Goal: Information Seeking & Learning: Learn about a topic

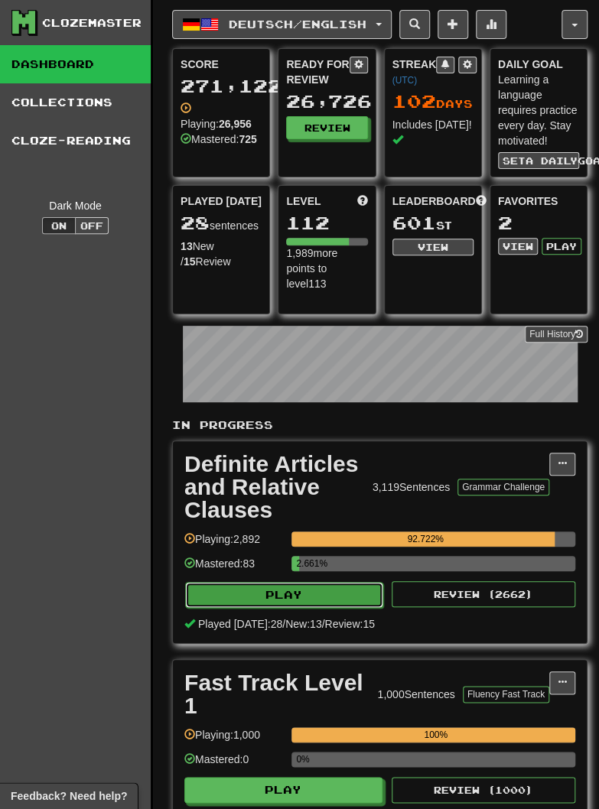
click at [262, 598] on button "Play" at bounding box center [284, 595] width 198 height 26
select select "********"
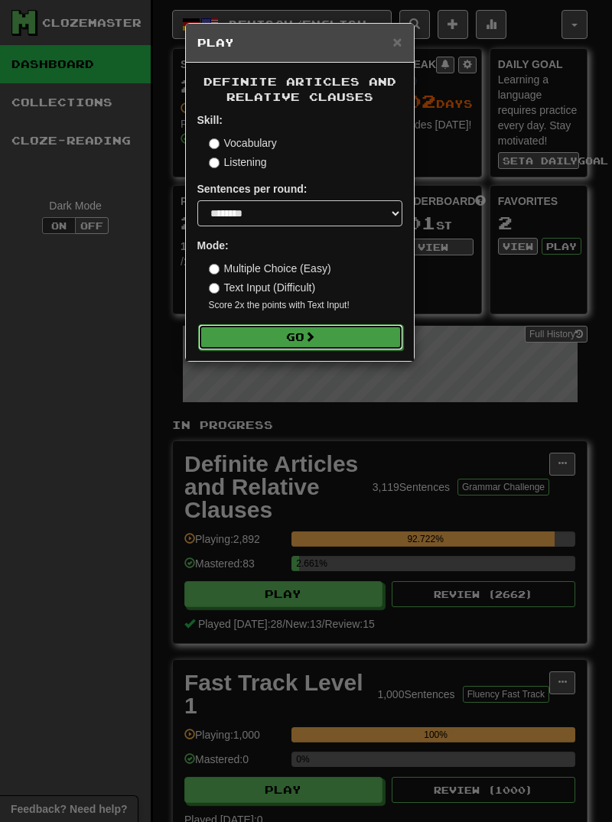
click at [246, 348] on button "Go" at bounding box center [300, 337] width 205 height 26
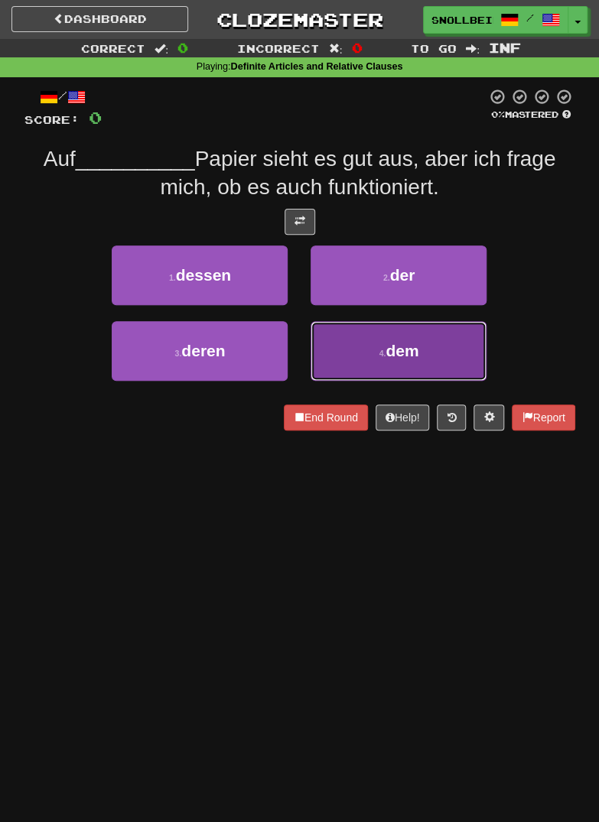
click at [402, 362] on button "4 . dem" at bounding box center [399, 351] width 176 height 60
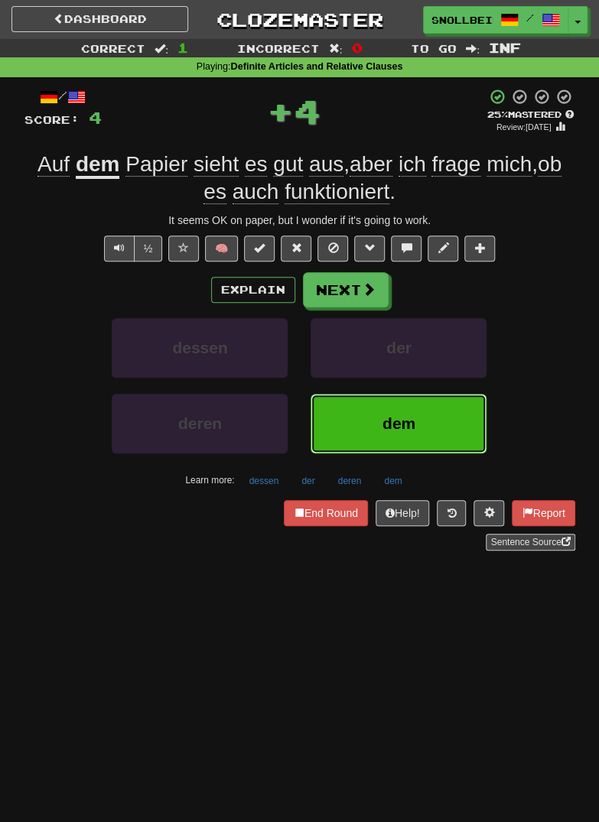
click at [402, 418] on span "dem" at bounding box center [399, 424] width 33 height 18
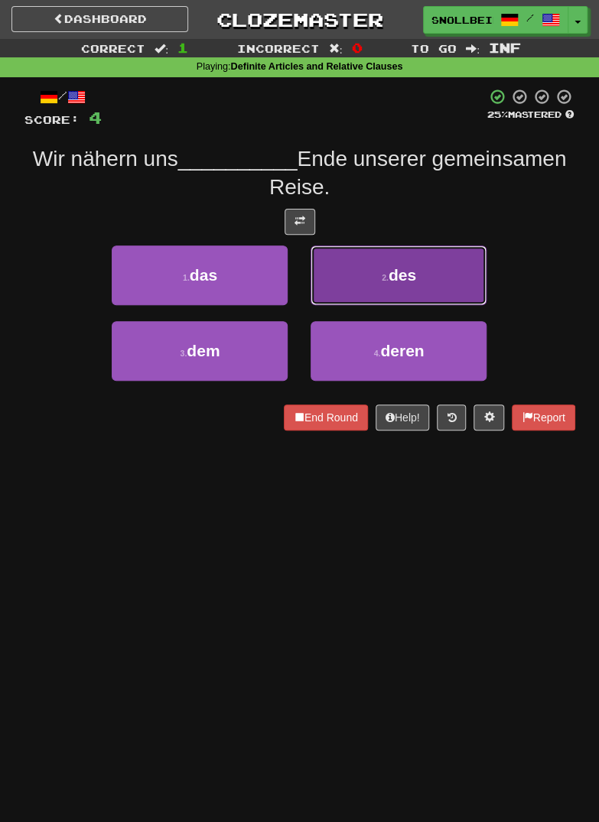
click at [440, 279] on button "2 . des" at bounding box center [399, 276] width 176 height 60
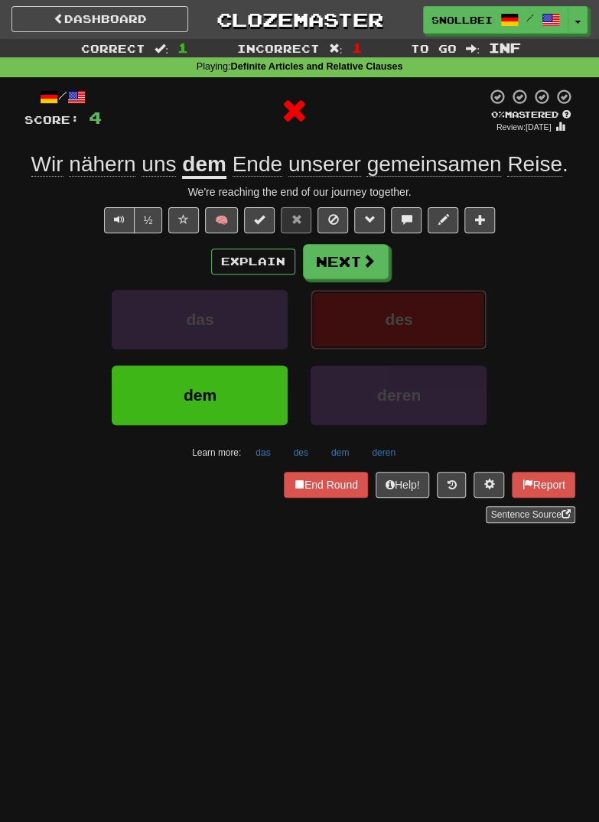
click at [429, 325] on button "des" at bounding box center [399, 320] width 176 height 60
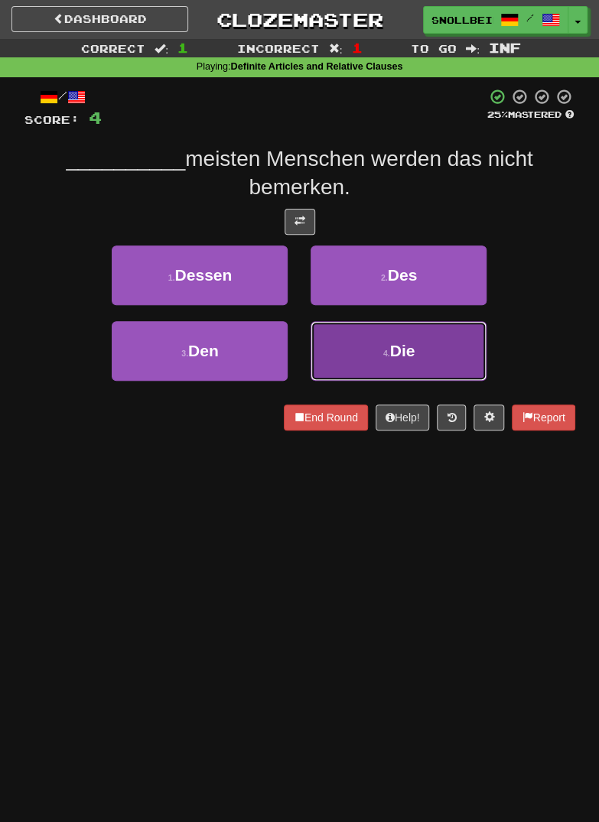
click at [411, 351] on span "Die" at bounding box center [402, 351] width 25 height 18
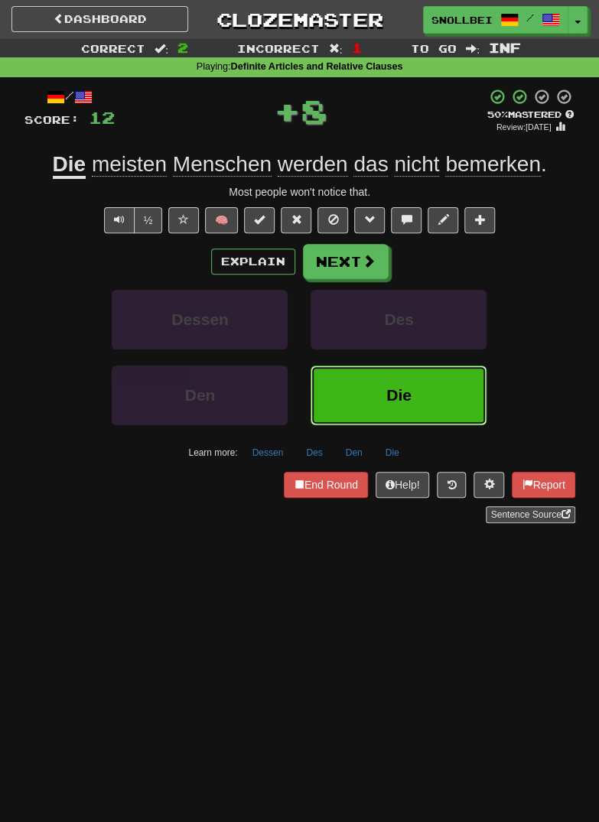
click at [402, 392] on span "Die" at bounding box center [398, 395] width 25 height 18
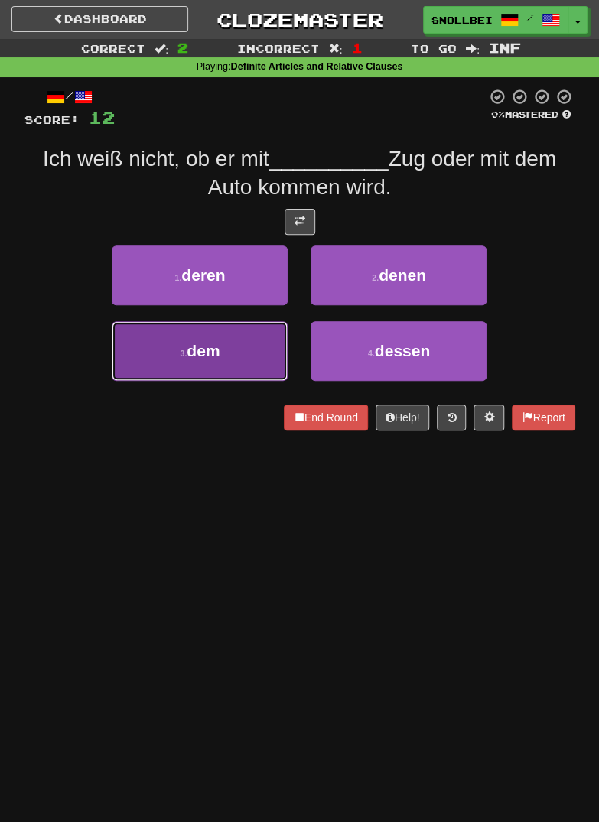
click at [208, 347] on span "dem" at bounding box center [203, 351] width 33 height 18
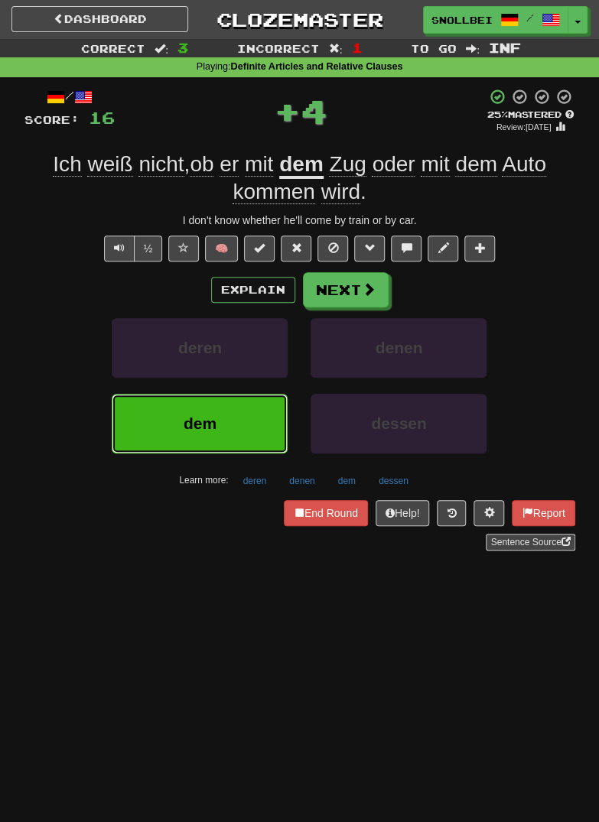
click at [194, 416] on span "dem" at bounding box center [200, 424] width 33 height 18
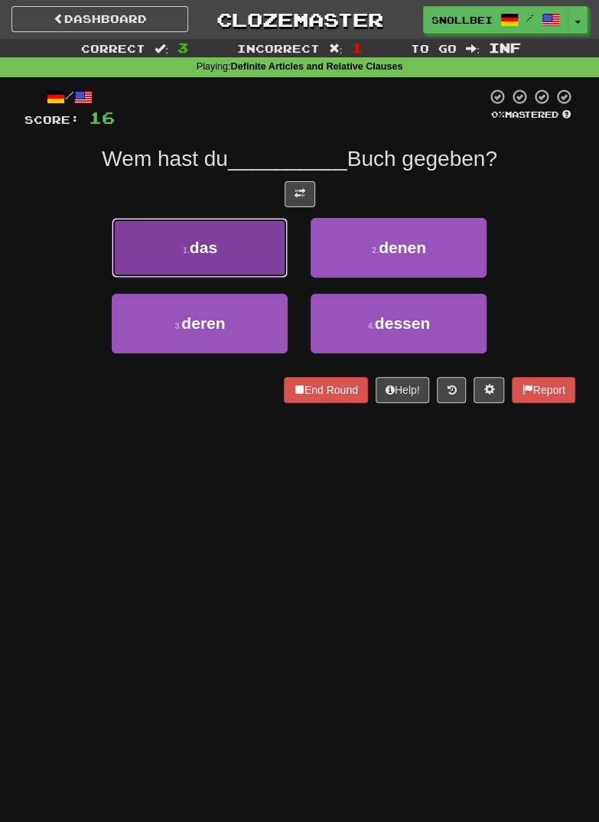
click at [156, 244] on button "1 . das" at bounding box center [200, 248] width 176 height 60
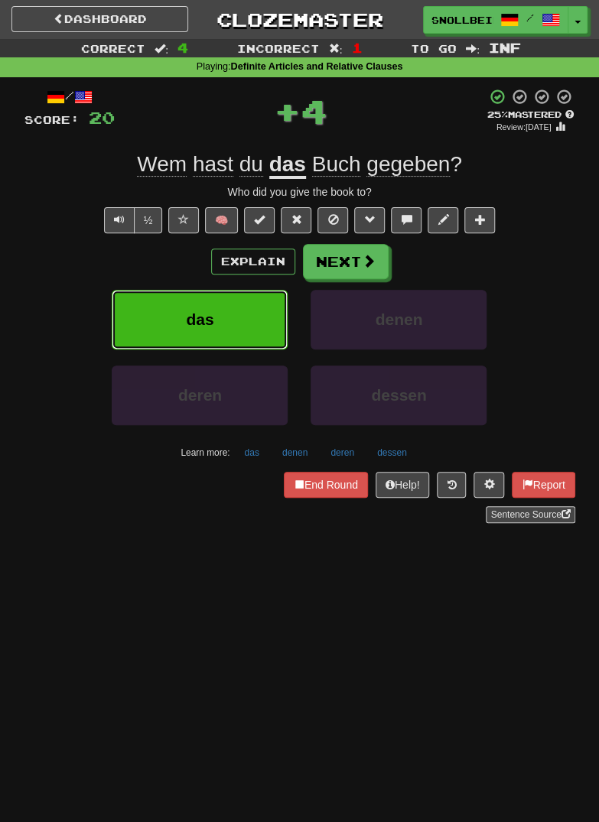
click at [192, 311] on span "das" at bounding box center [200, 320] width 28 height 18
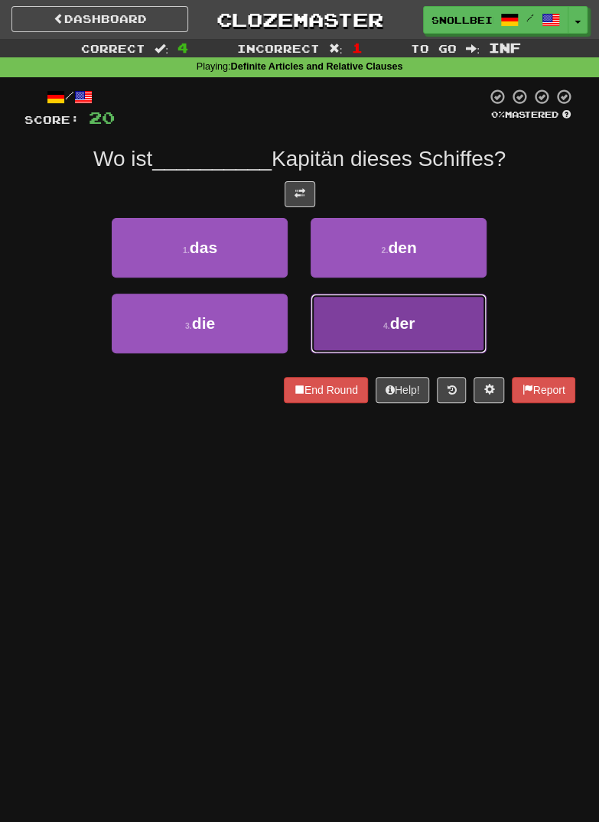
click at [417, 321] on button "4 . der" at bounding box center [399, 324] width 176 height 60
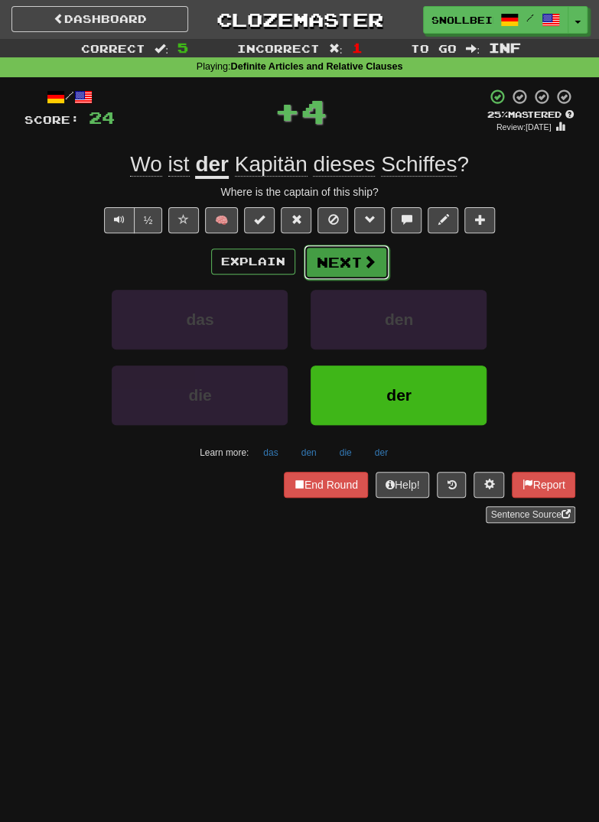
click at [375, 270] on button "Next" at bounding box center [347, 262] width 86 height 35
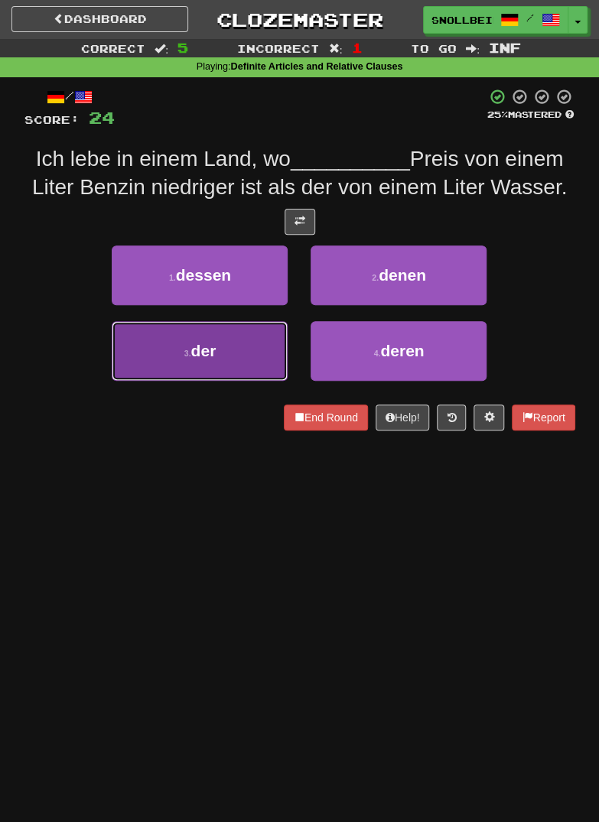
click at [202, 363] on button "3 . der" at bounding box center [200, 351] width 176 height 60
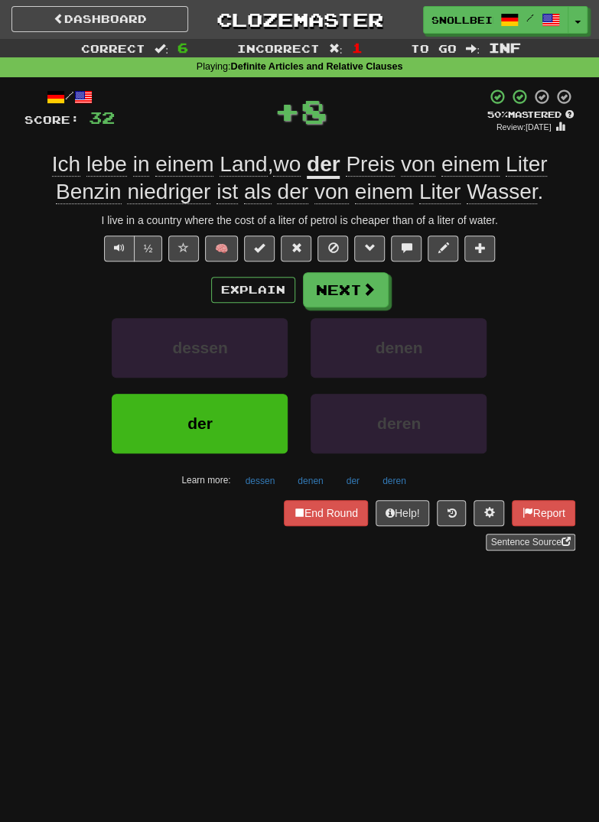
click at [371, 308] on div "Explain Next dessen denen der deren Learn more: dessen denen der deren" at bounding box center [299, 382] width 551 height 220
click at [370, 298] on button "Next" at bounding box center [347, 290] width 86 height 35
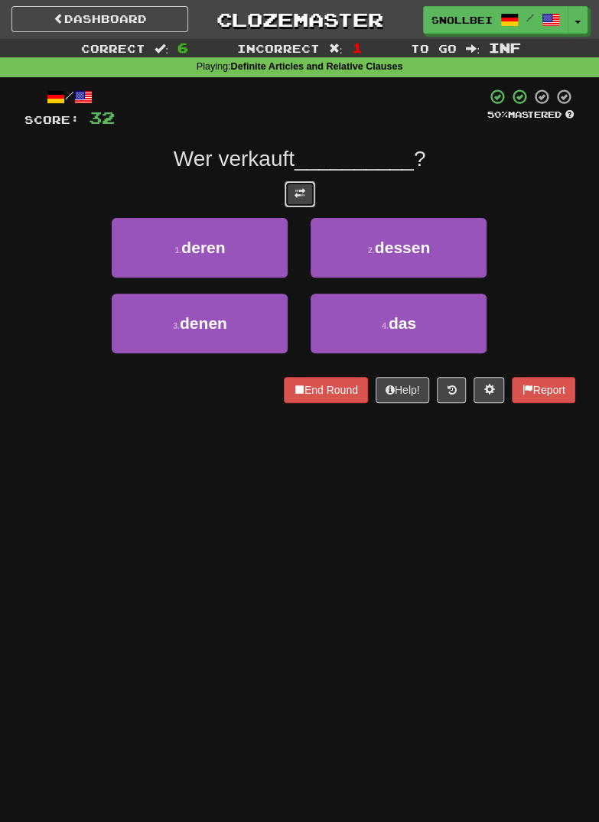
click at [300, 197] on span at bounding box center [300, 193] width 11 height 11
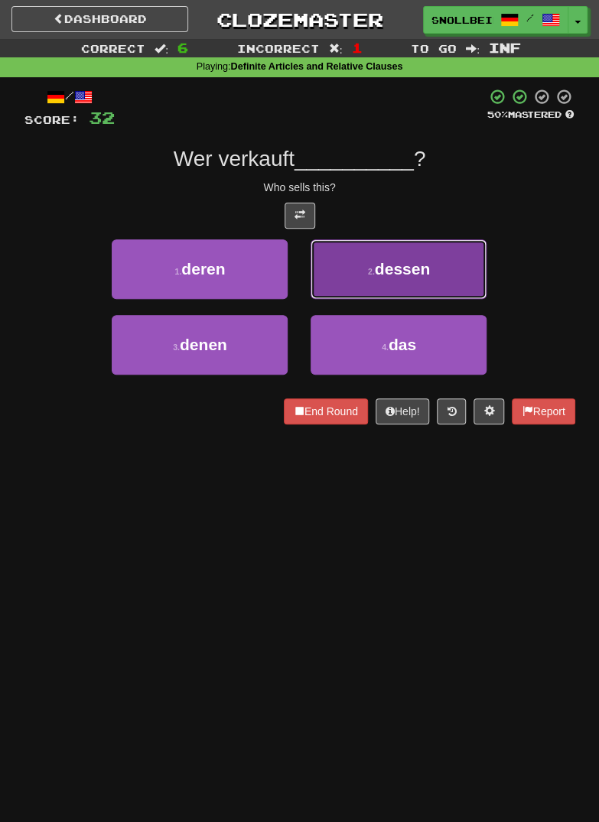
click at [438, 272] on button "2 . dessen" at bounding box center [399, 269] width 176 height 60
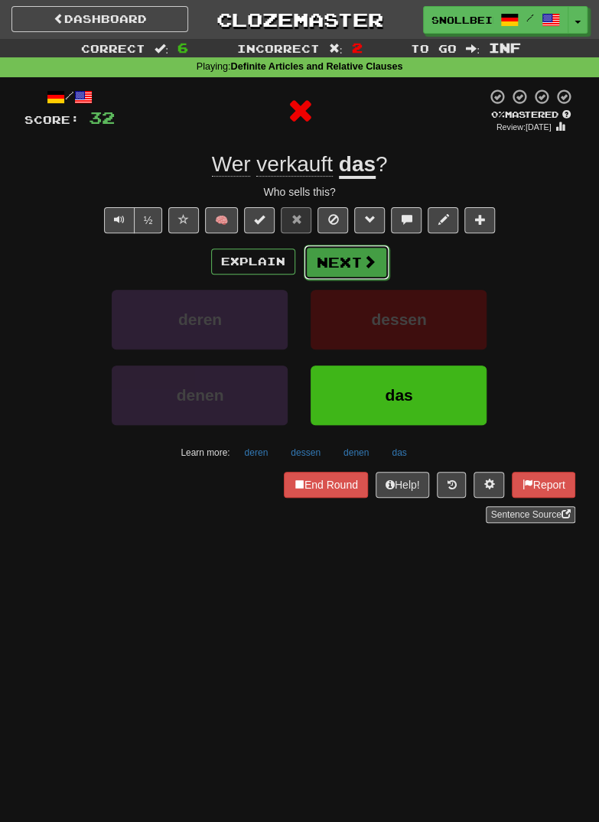
click at [373, 272] on button "Next" at bounding box center [347, 262] width 86 height 35
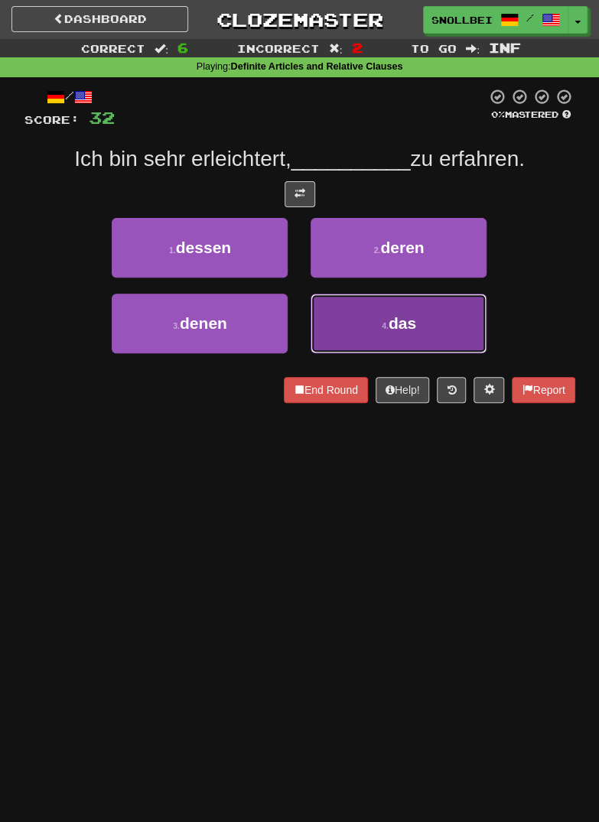
click at [406, 319] on span "das" at bounding box center [403, 323] width 28 height 18
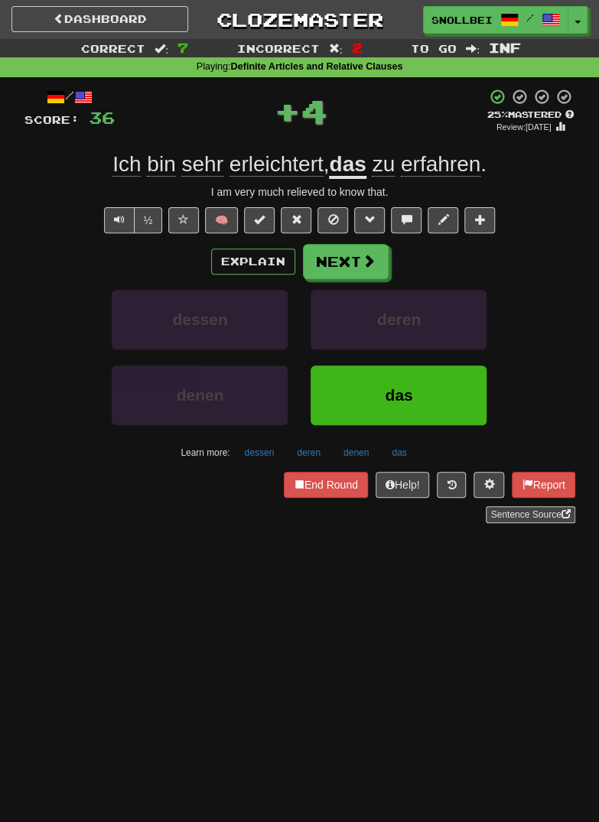
click at [388, 265] on div "Explain Next" at bounding box center [299, 261] width 551 height 35
click at [362, 247] on button "Next" at bounding box center [347, 262] width 86 height 35
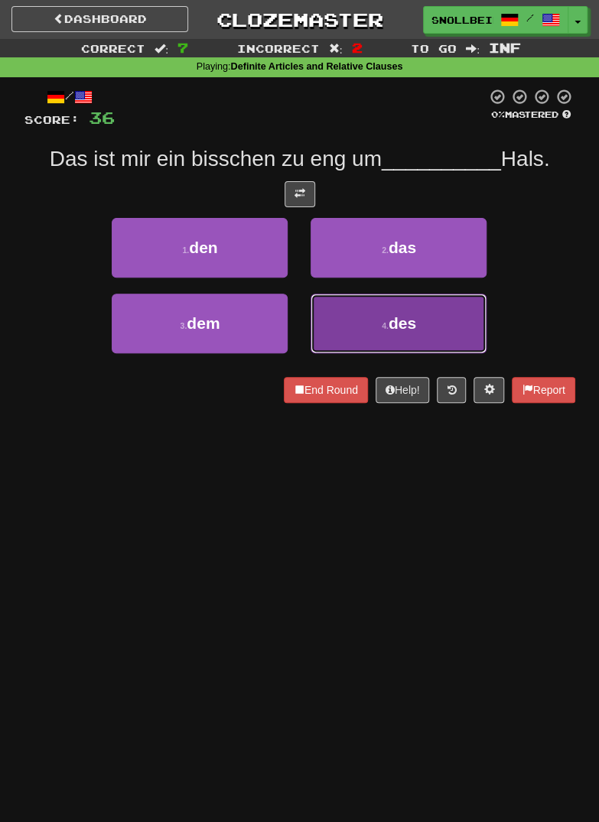
click at [415, 322] on span "des" at bounding box center [403, 323] width 28 height 18
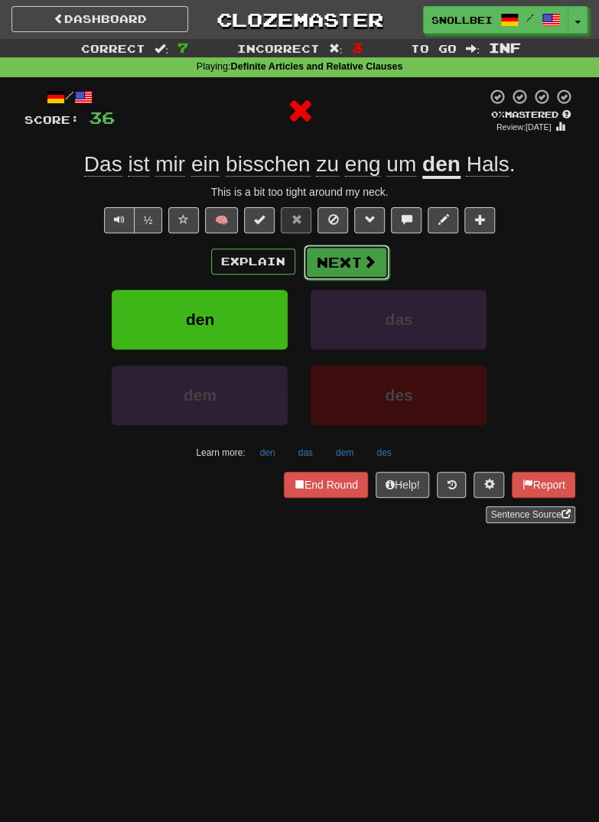
click at [368, 272] on button "Next" at bounding box center [347, 262] width 86 height 35
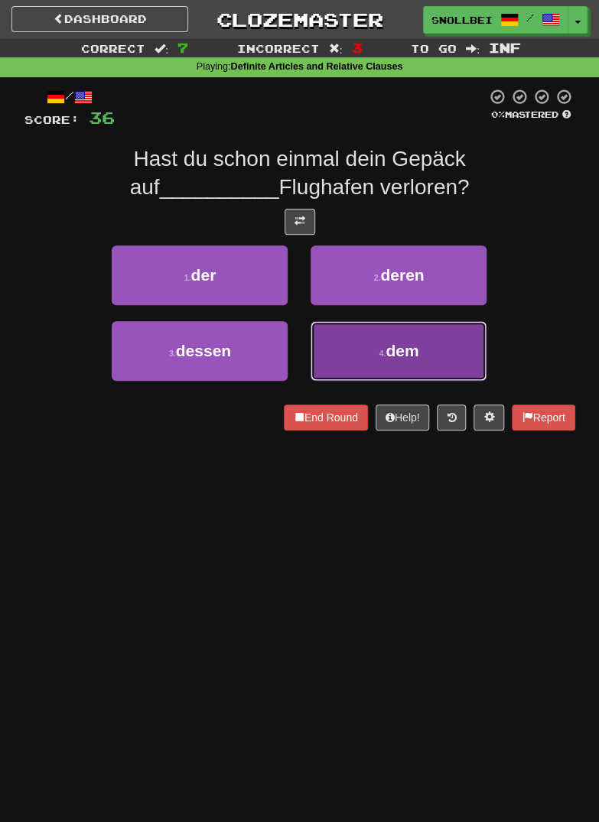
click at [409, 334] on button "4 . dem" at bounding box center [399, 351] width 176 height 60
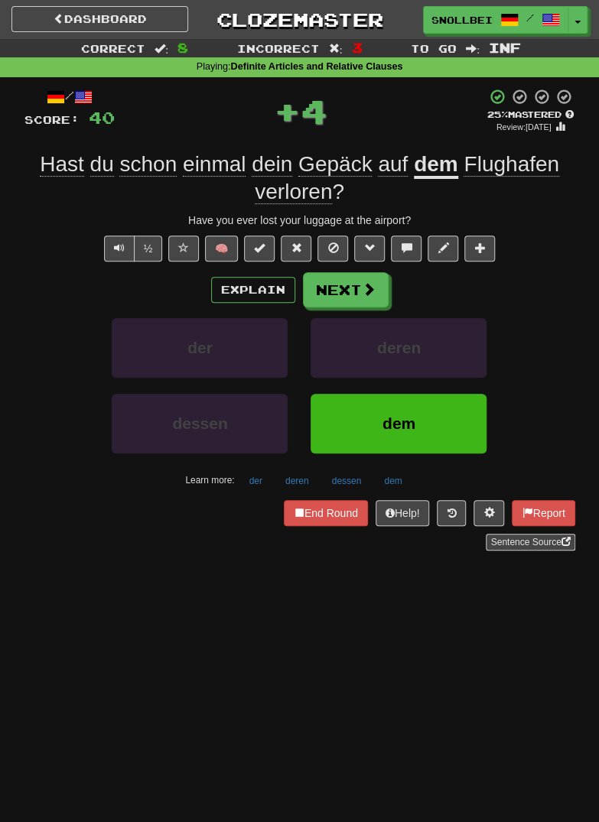
click at [358, 269] on div "/ Score: 40 + 4 25 % Mastered Review: 2025-09-19 Hast du schon einmal dein Gepä…" at bounding box center [299, 319] width 551 height 463
click at [371, 304] on button "Next" at bounding box center [347, 290] width 86 height 35
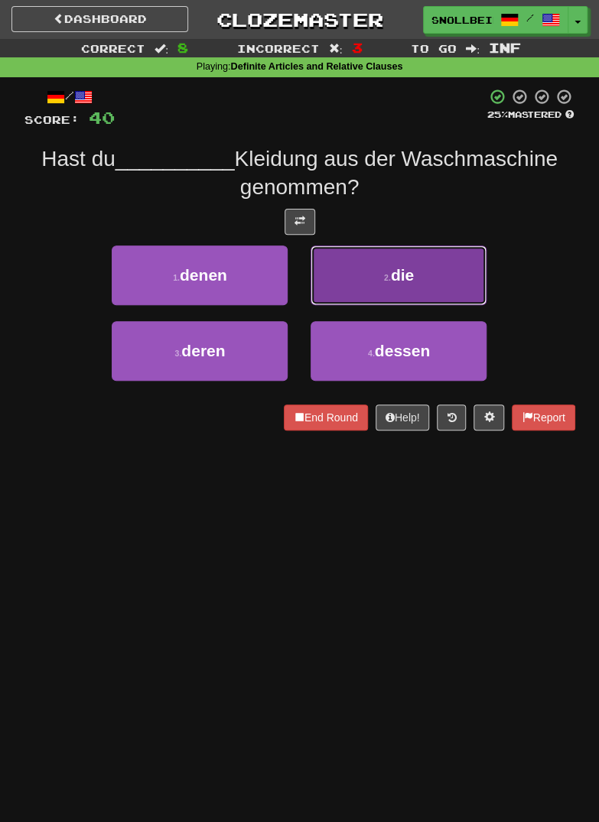
click at [435, 276] on button "2 . die" at bounding box center [399, 276] width 176 height 60
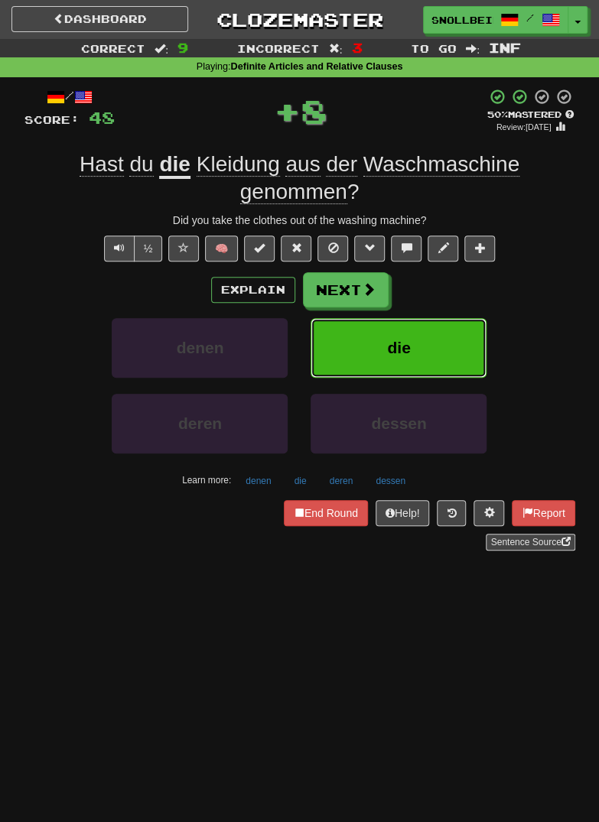
click at [417, 344] on button "die" at bounding box center [399, 348] width 176 height 60
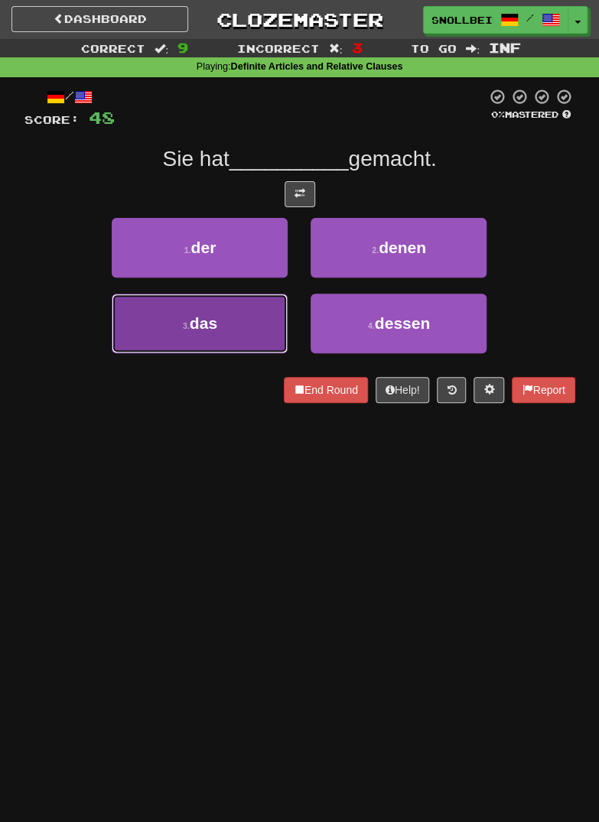
click at [210, 324] on span "das" at bounding box center [204, 323] width 28 height 18
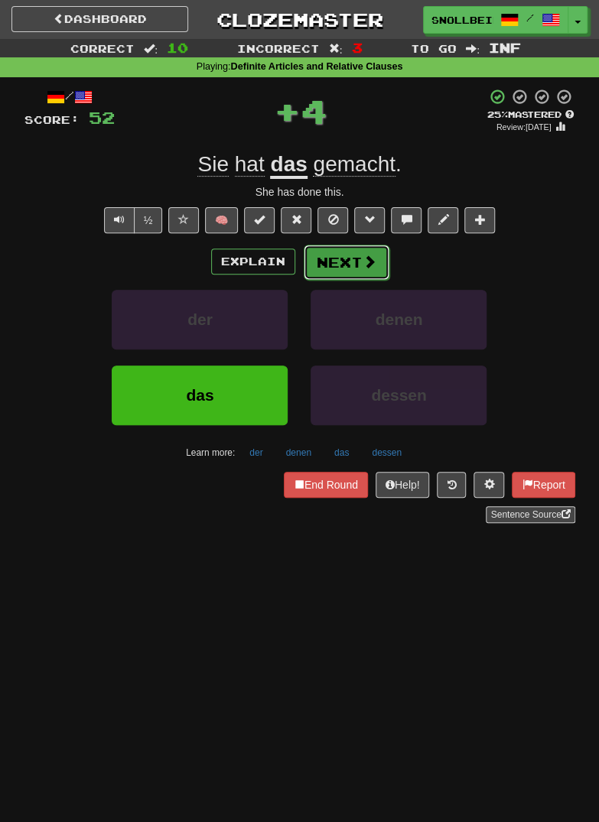
click at [376, 261] on button "Next" at bounding box center [347, 262] width 86 height 35
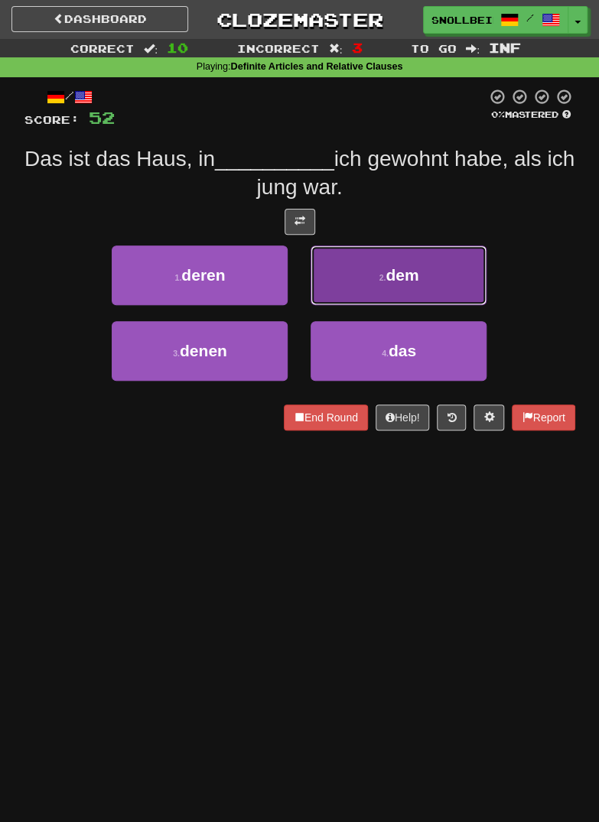
click at [427, 273] on button "2 . dem" at bounding box center [399, 276] width 176 height 60
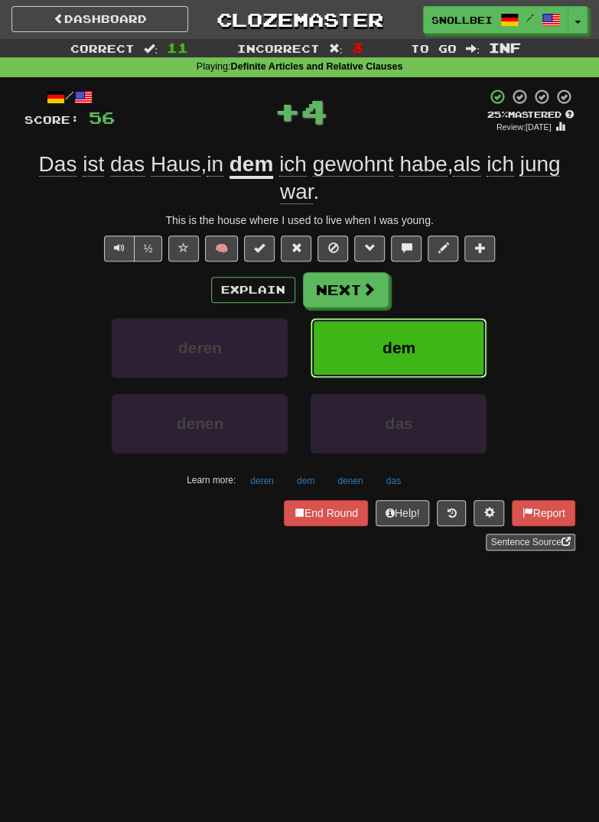
click at [412, 349] on span "dem" at bounding box center [399, 348] width 33 height 18
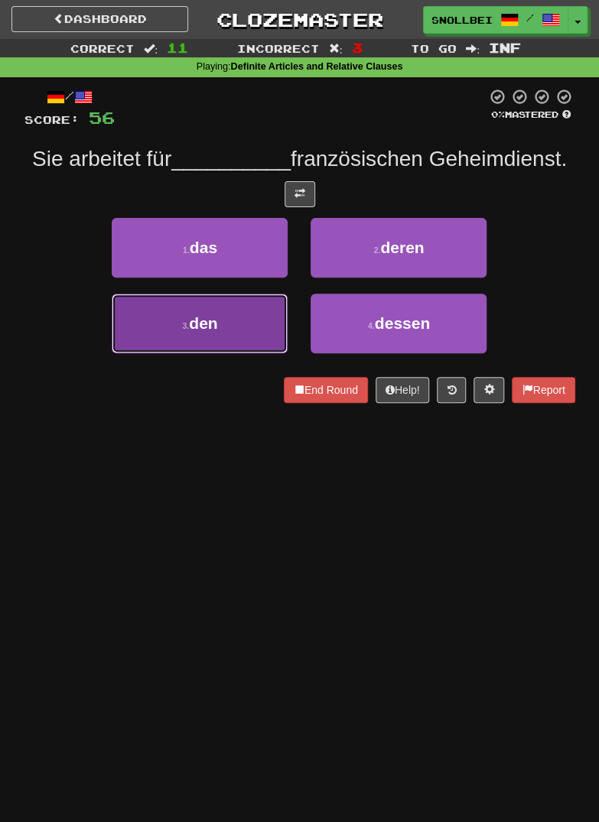
click at [204, 325] on span "den" at bounding box center [203, 323] width 28 height 18
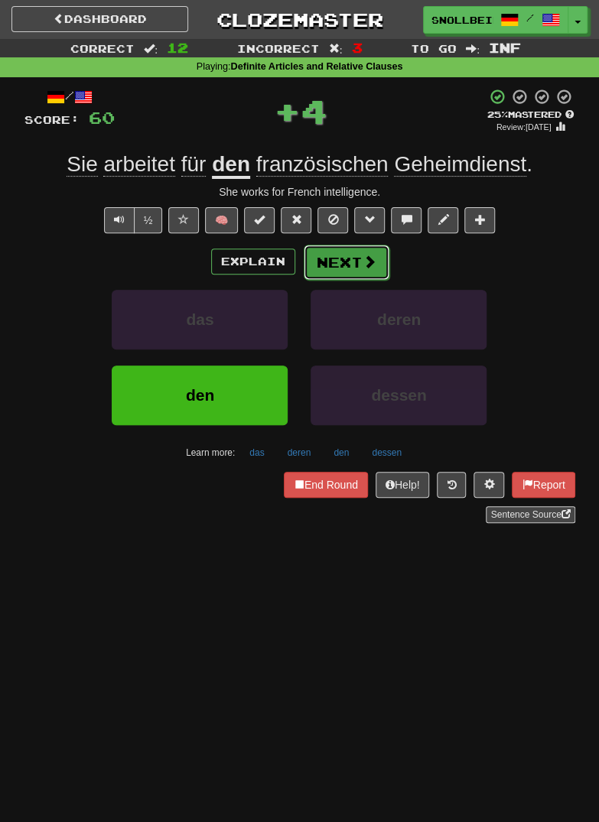
click at [377, 269] on button "Next" at bounding box center [347, 262] width 86 height 35
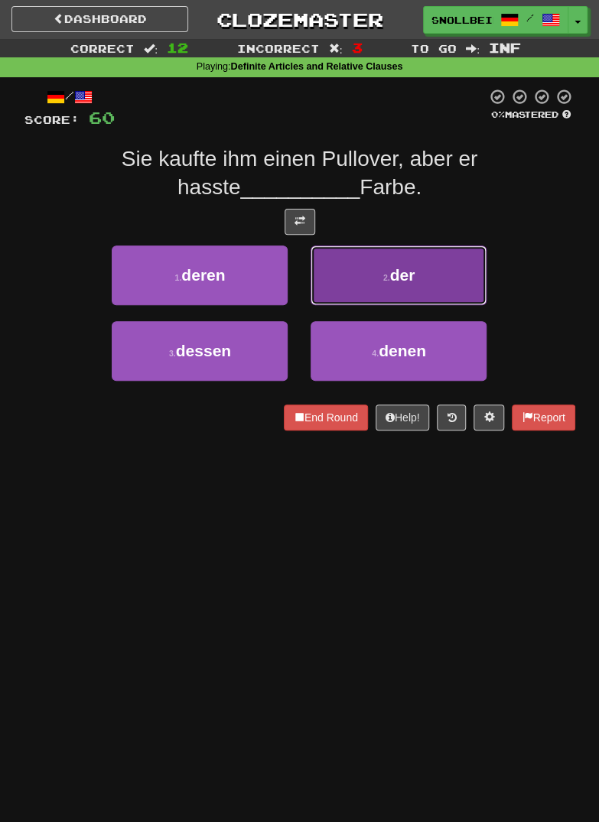
click at [427, 270] on button "2 . der" at bounding box center [399, 276] width 176 height 60
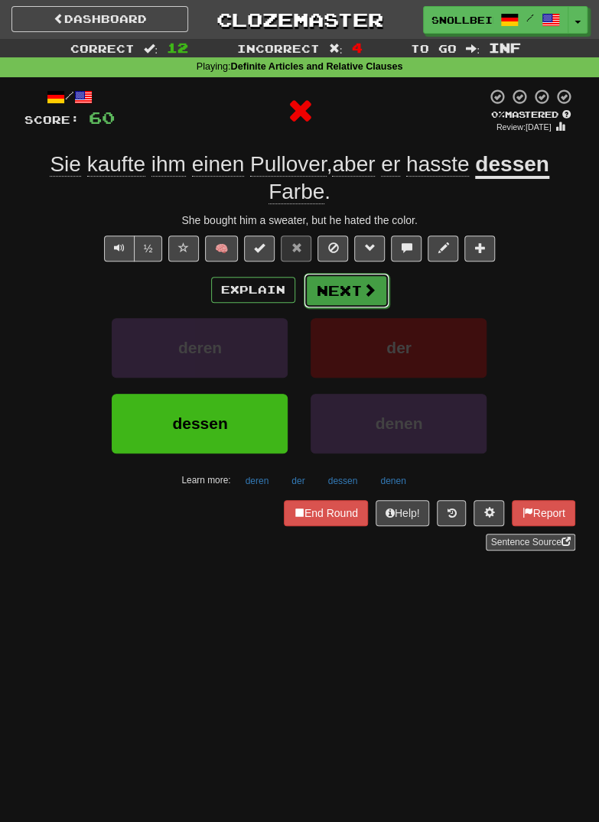
click at [356, 299] on button "Next" at bounding box center [347, 290] width 86 height 35
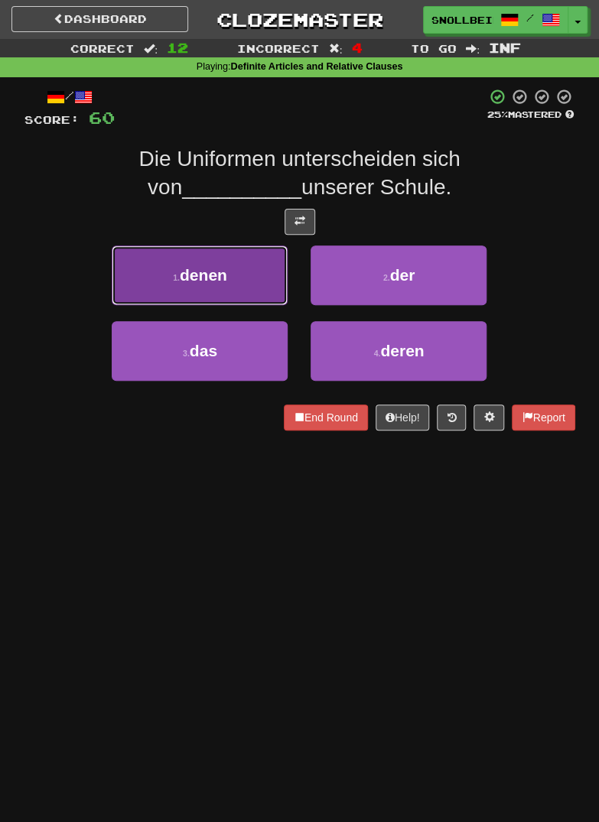
click at [177, 286] on button "1 . denen" at bounding box center [200, 276] width 176 height 60
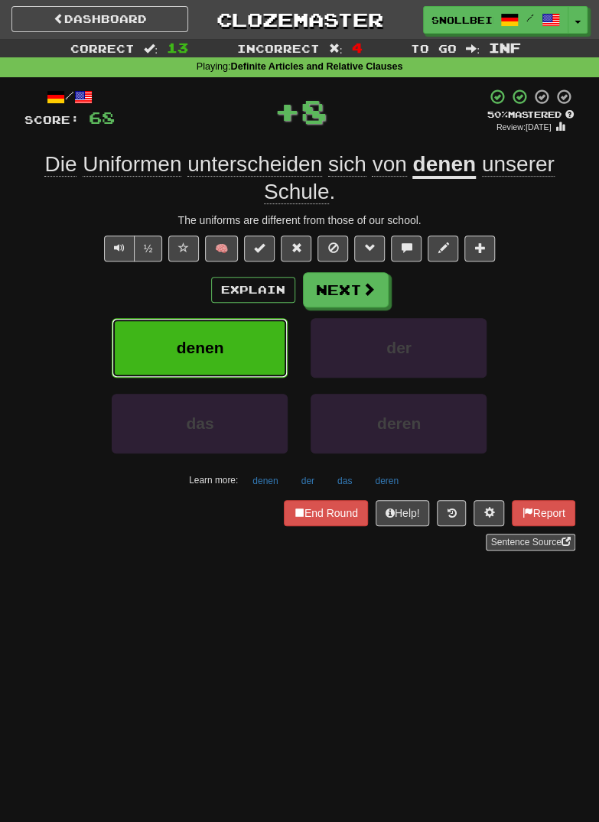
click at [197, 344] on span "denen" at bounding box center [200, 348] width 47 height 18
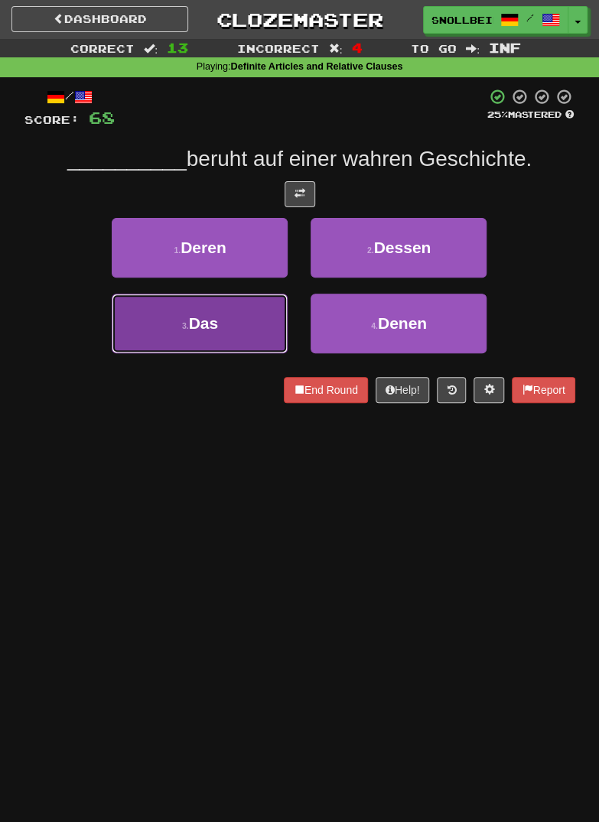
click at [194, 335] on button "3 . Das" at bounding box center [200, 324] width 176 height 60
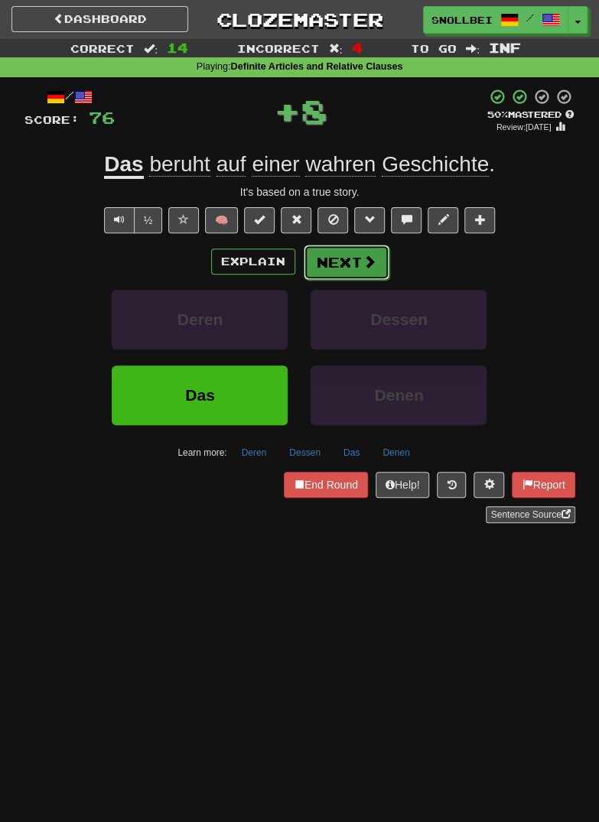
click at [360, 272] on button "Next" at bounding box center [347, 262] width 86 height 35
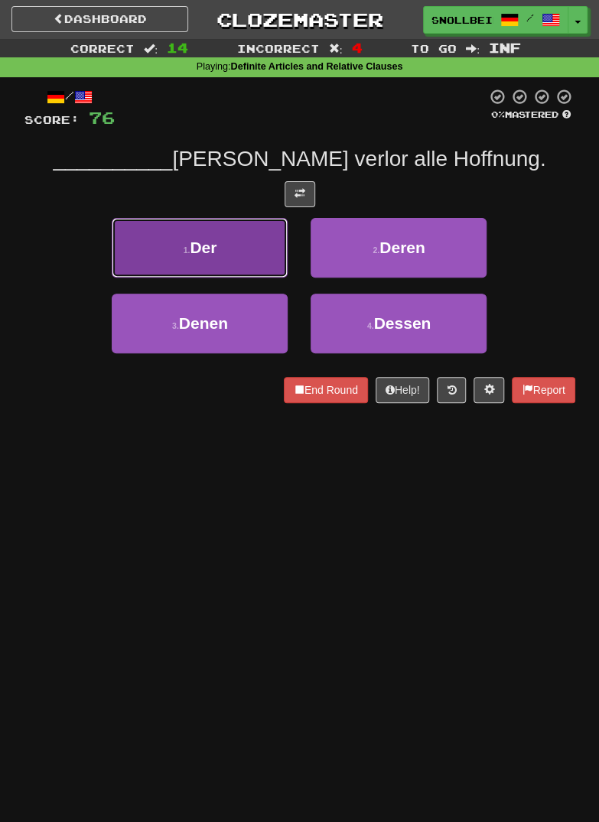
click at [175, 248] on button "1 . Der" at bounding box center [200, 248] width 176 height 60
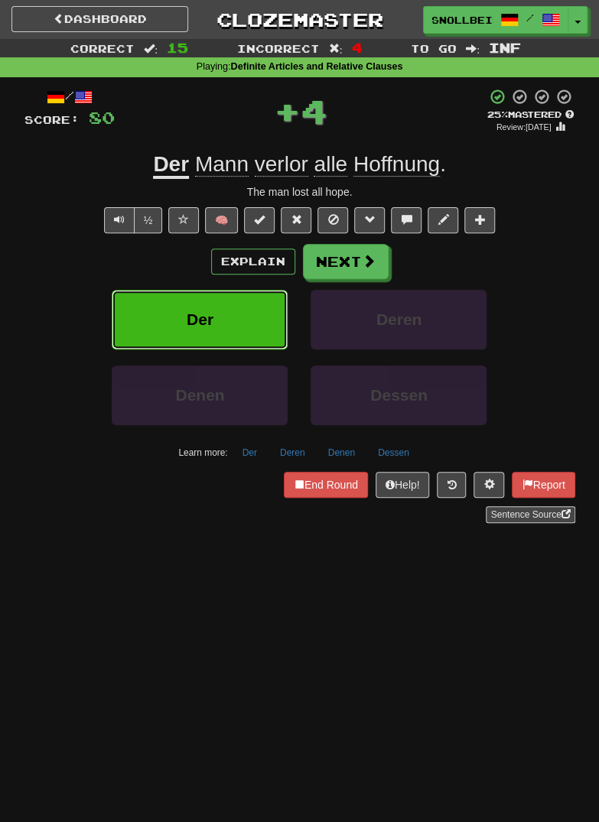
click at [188, 308] on button "Der" at bounding box center [200, 320] width 176 height 60
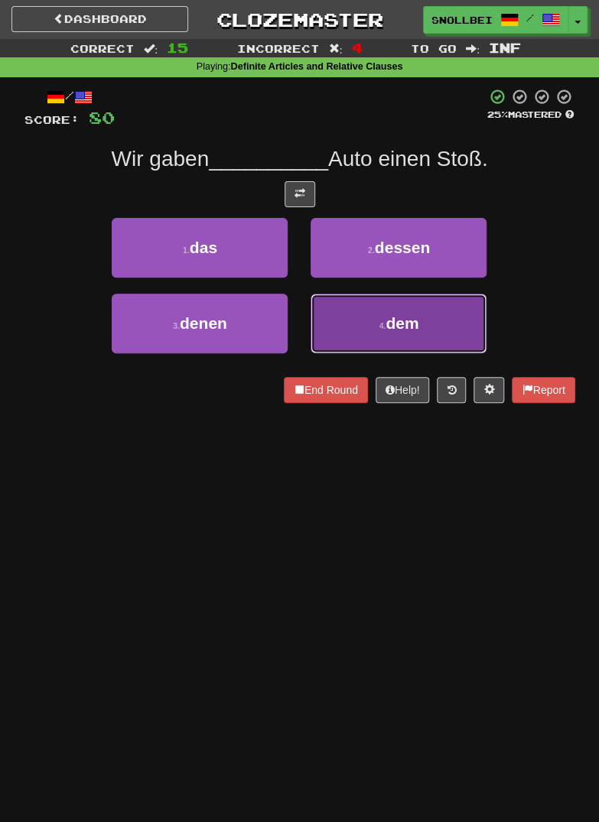
click at [399, 323] on span "dem" at bounding box center [402, 323] width 33 height 18
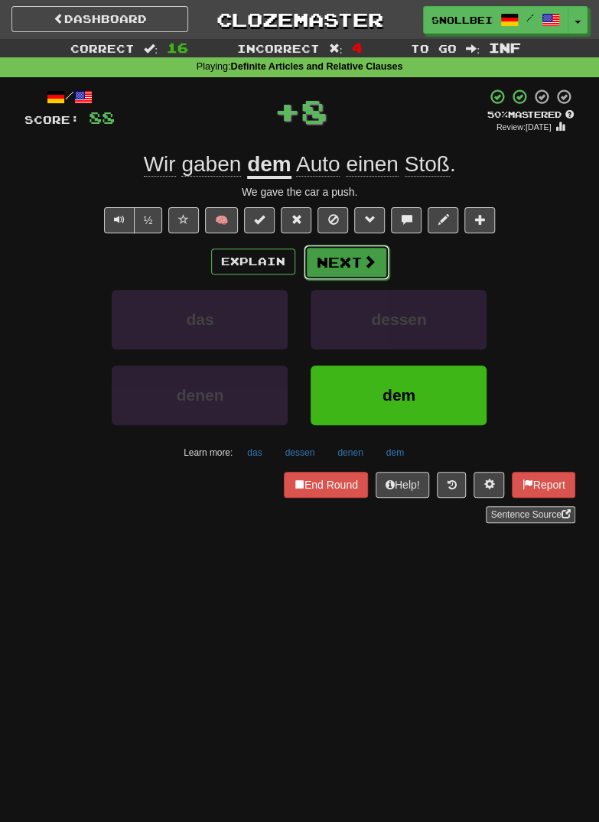
click at [365, 272] on button "Next" at bounding box center [347, 262] width 86 height 35
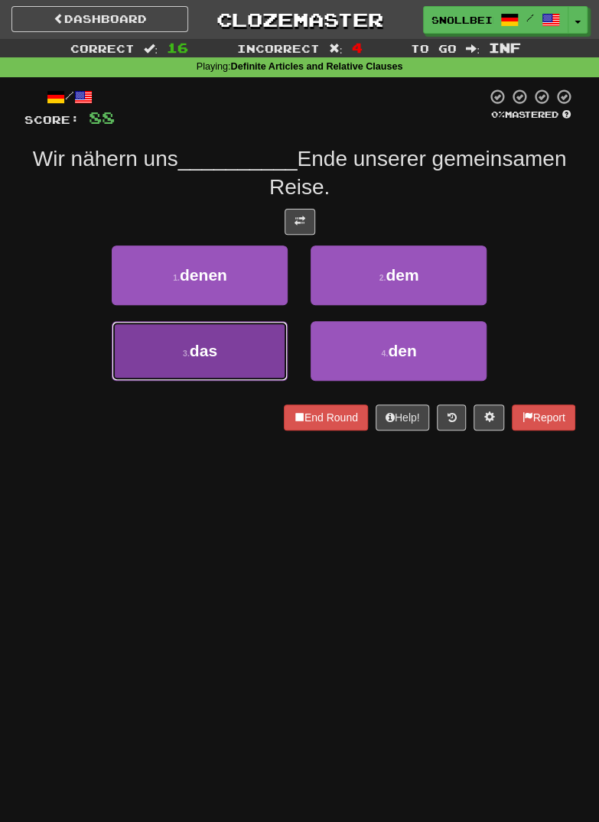
click at [198, 355] on span "das" at bounding box center [204, 351] width 28 height 18
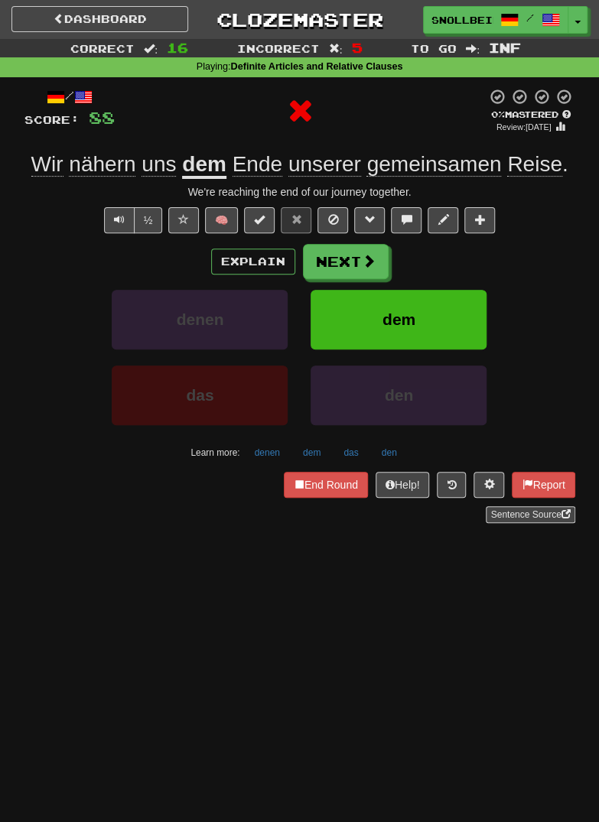
click at [365, 285] on div "Explain Next denen dem das den Learn more: denen dem das den" at bounding box center [299, 354] width 551 height 220
click at [393, 317] on span "dem" at bounding box center [399, 320] width 33 height 18
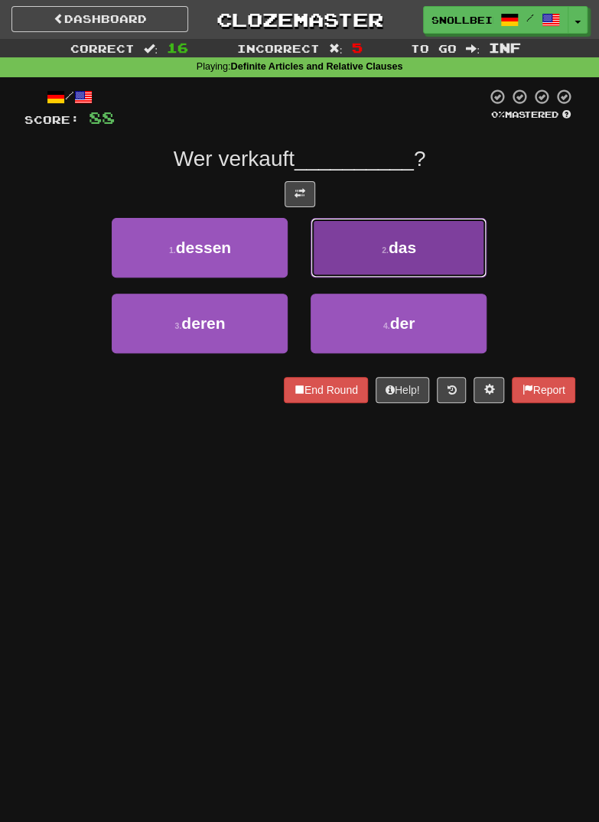
click at [432, 251] on button "2 . das" at bounding box center [399, 248] width 176 height 60
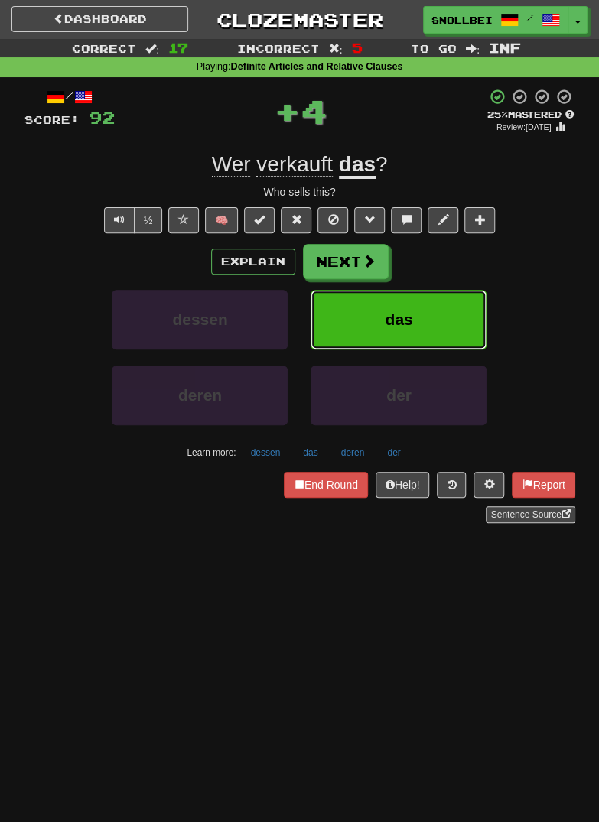
click at [422, 317] on button "das" at bounding box center [399, 320] width 176 height 60
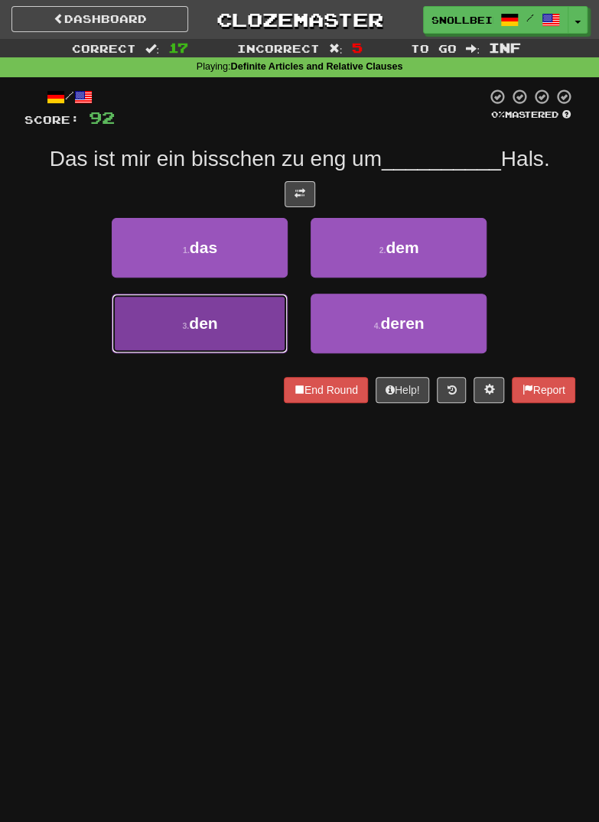
click at [197, 327] on span "den" at bounding box center [203, 323] width 28 height 18
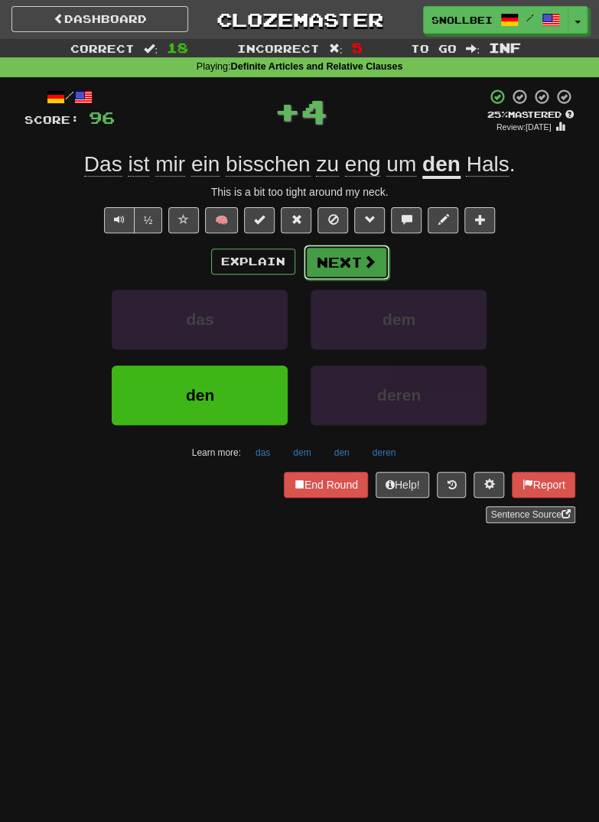
click at [376, 259] on button "Next" at bounding box center [347, 262] width 86 height 35
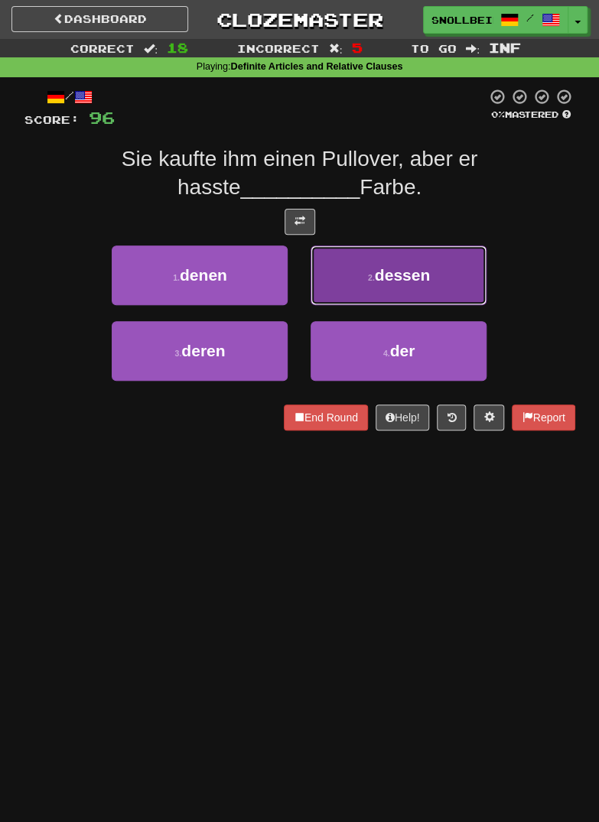
click at [417, 278] on span "dessen" at bounding box center [402, 275] width 55 height 18
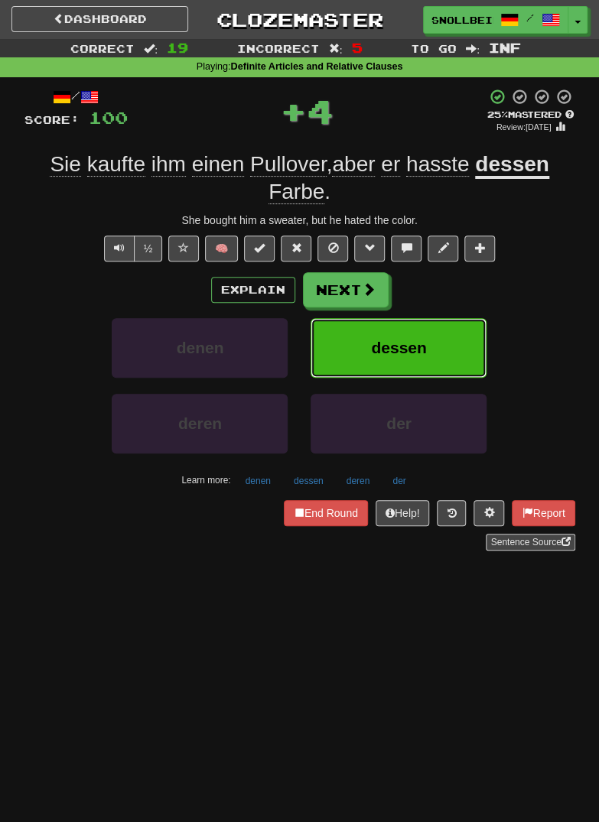
click at [391, 347] on span "dessen" at bounding box center [398, 348] width 55 height 18
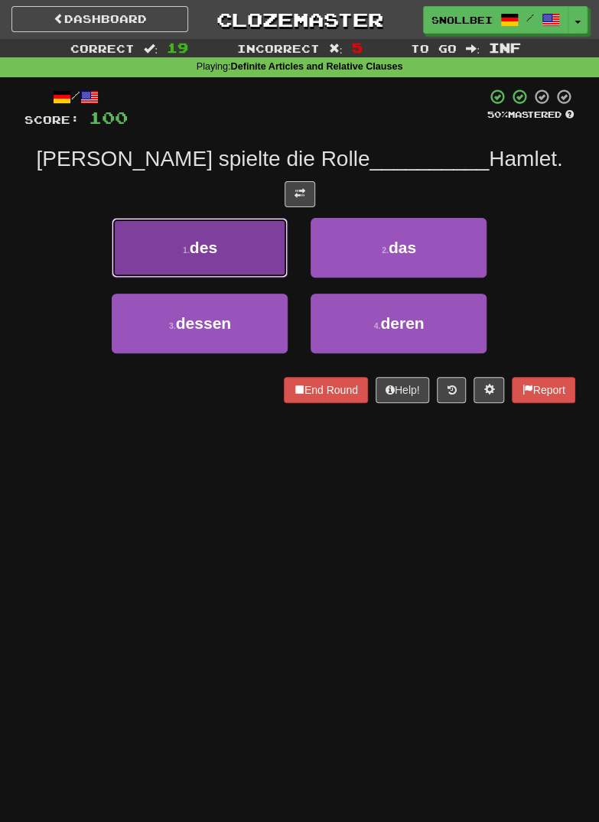
click at [161, 240] on button "1 . des" at bounding box center [200, 248] width 176 height 60
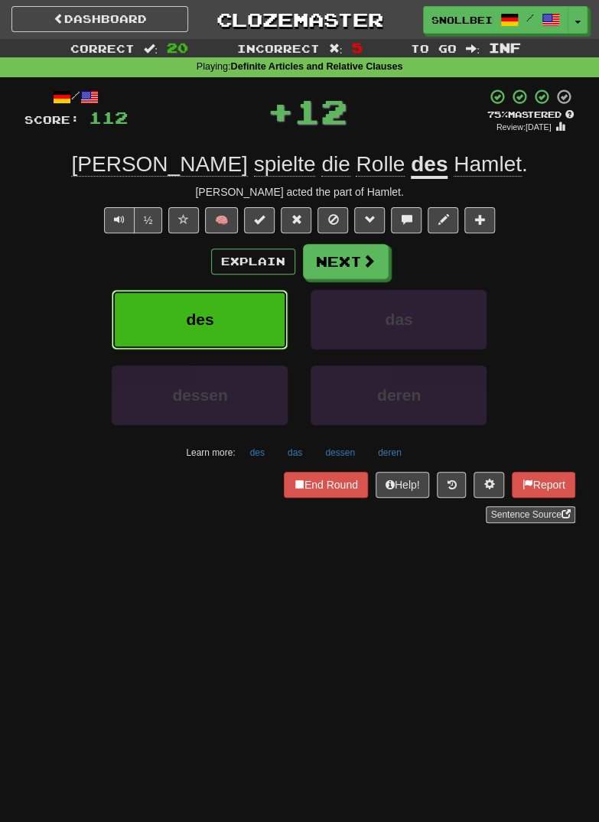
click at [194, 316] on span "des" at bounding box center [200, 320] width 28 height 18
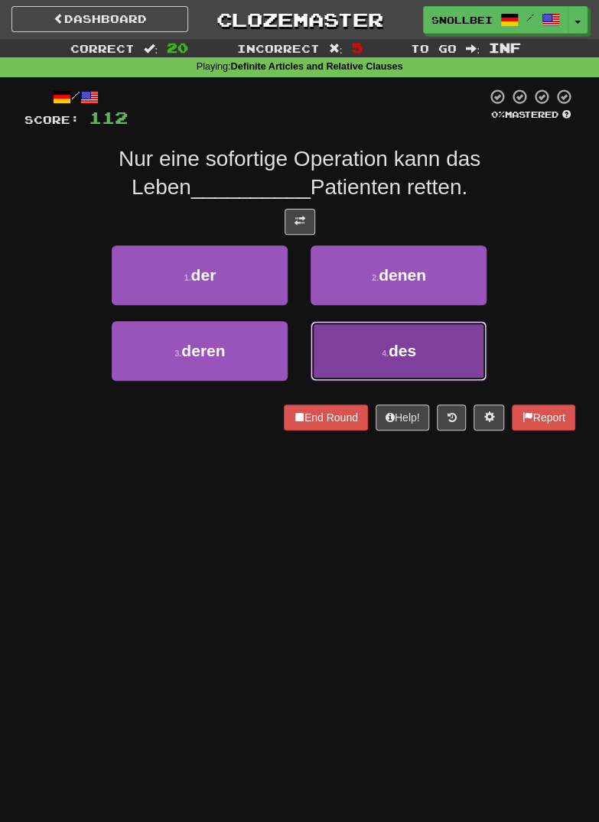
click at [404, 348] on span "des" at bounding box center [403, 351] width 28 height 18
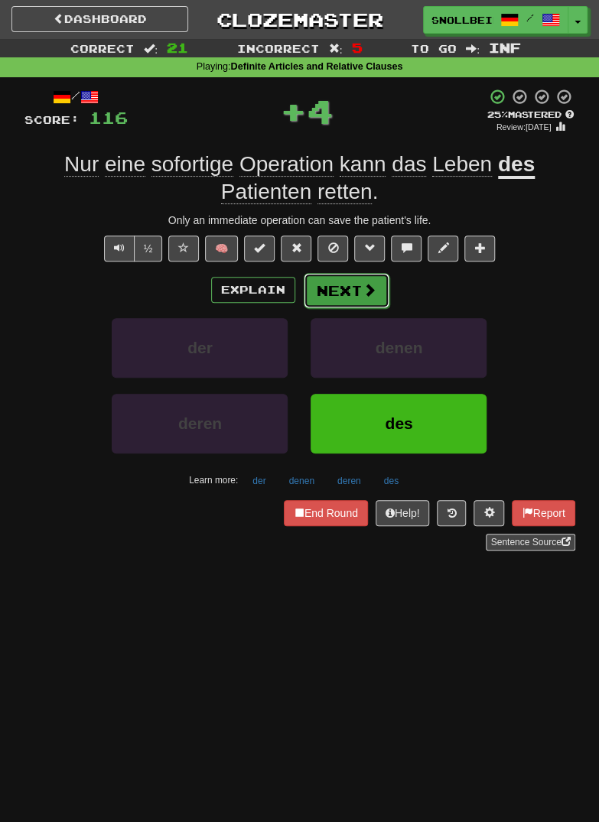
click at [360, 292] on button "Next" at bounding box center [347, 290] width 86 height 35
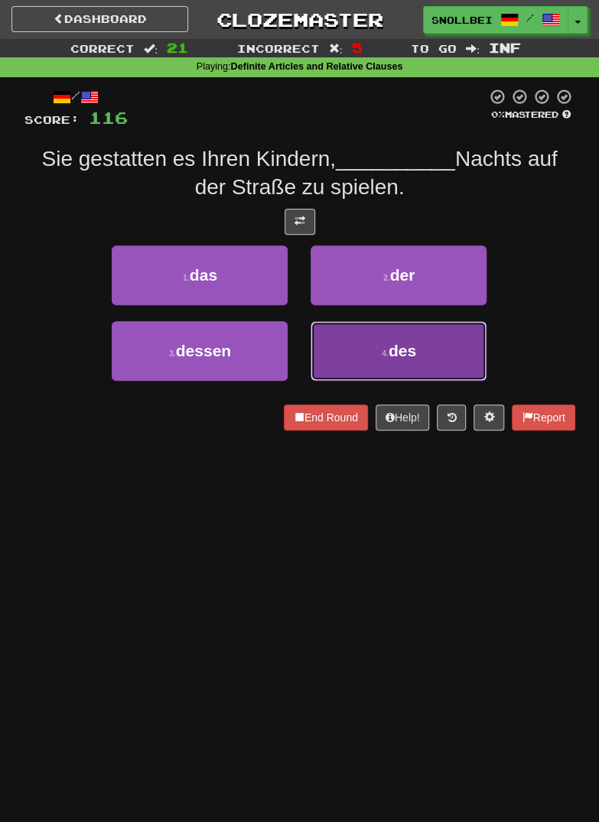
click at [402, 348] on span "des" at bounding box center [403, 351] width 28 height 18
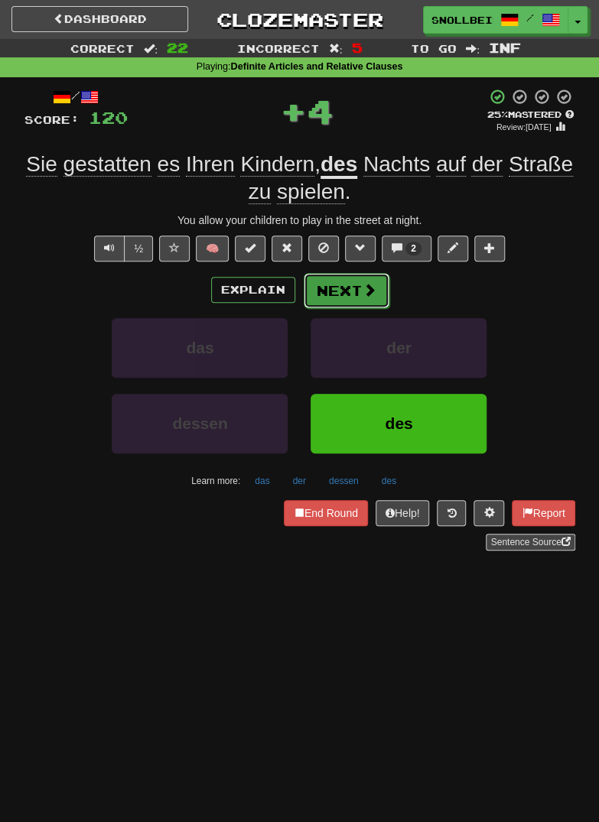
click at [368, 292] on span at bounding box center [370, 290] width 14 height 14
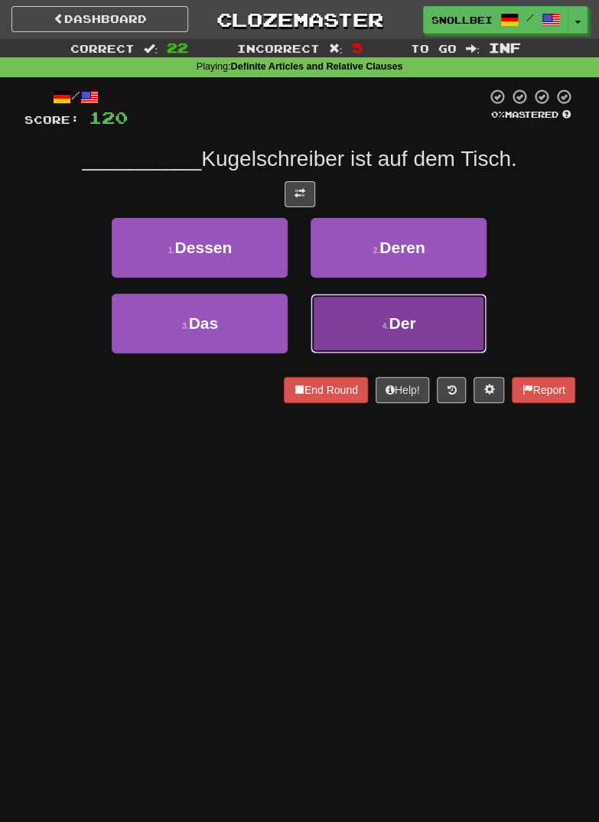
click at [419, 323] on button "4 . Der" at bounding box center [399, 324] width 176 height 60
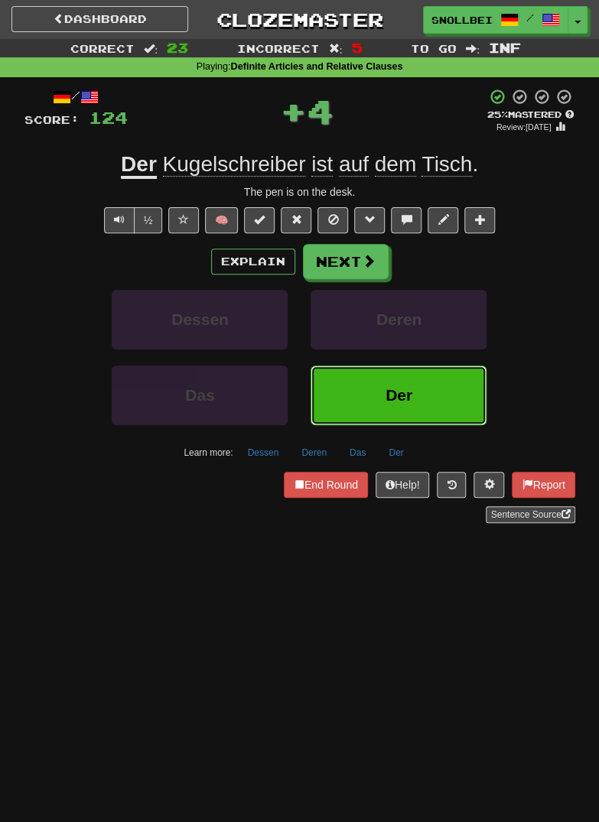
click at [399, 388] on span "Der" at bounding box center [399, 395] width 27 height 18
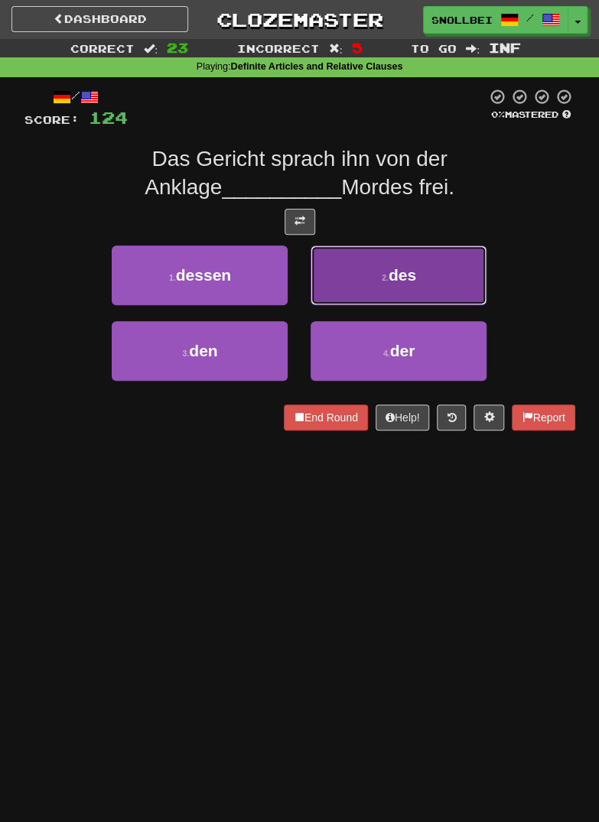
click at [442, 273] on button "2 . des" at bounding box center [399, 276] width 176 height 60
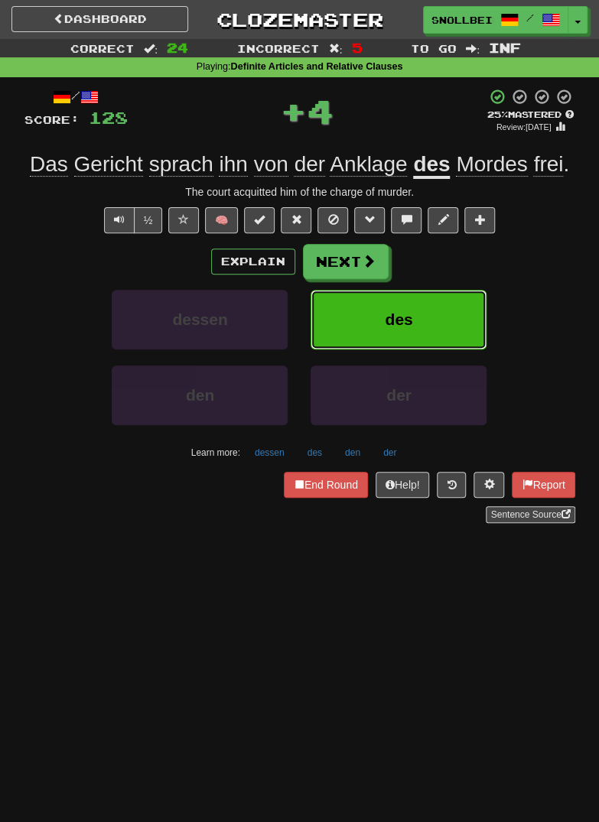
click at [422, 342] on button "des" at bounding box center [399, 320] width 176 height 60
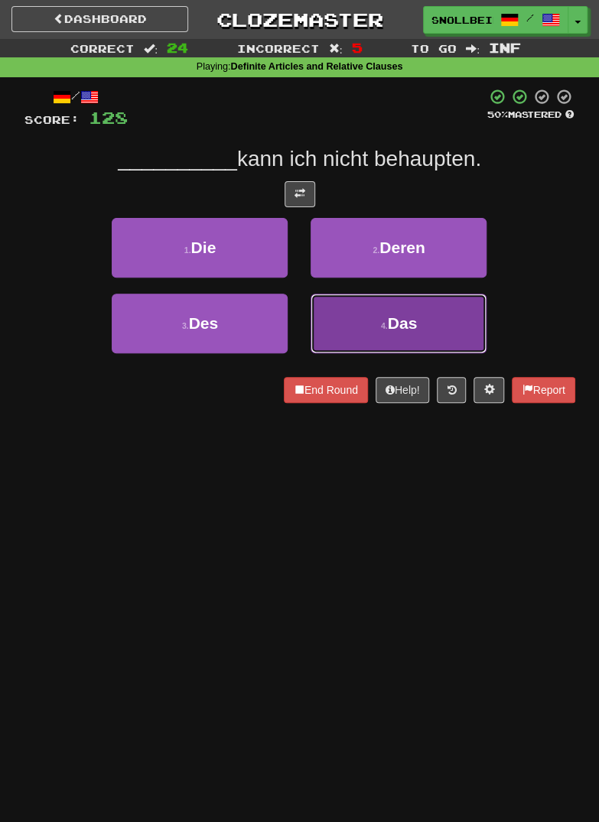
click at [409, 333] on button "4 . Das" at bounding box center [399, 324] width 176 height 60
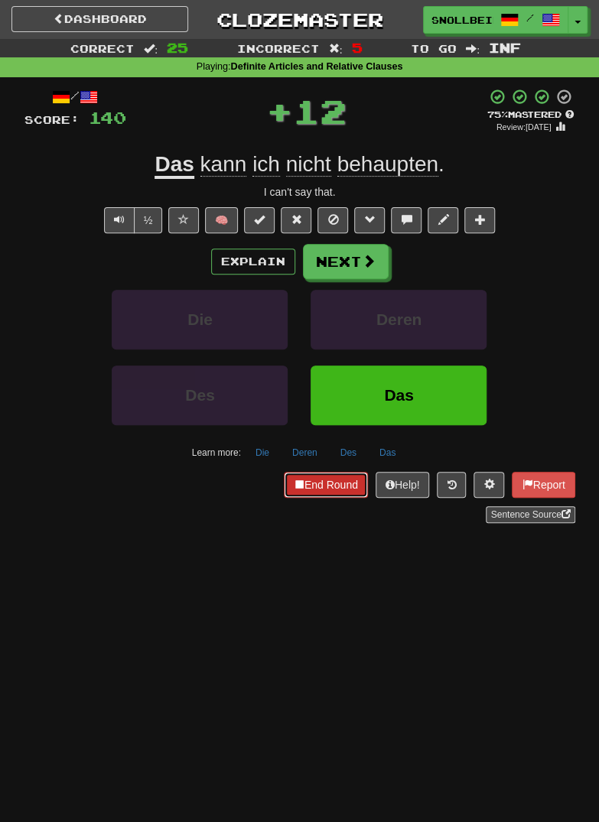
click at [329, 490] on button "End Round" at bounding box center [326, 485] width 84 height 26
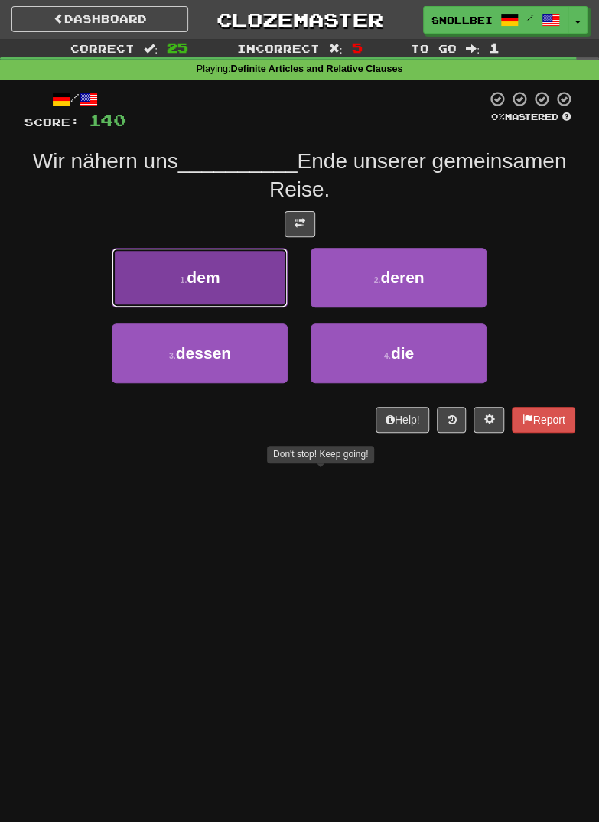
click at [186, 281] on small "1 ." at bounding box center [184, 279] width 7 height 9
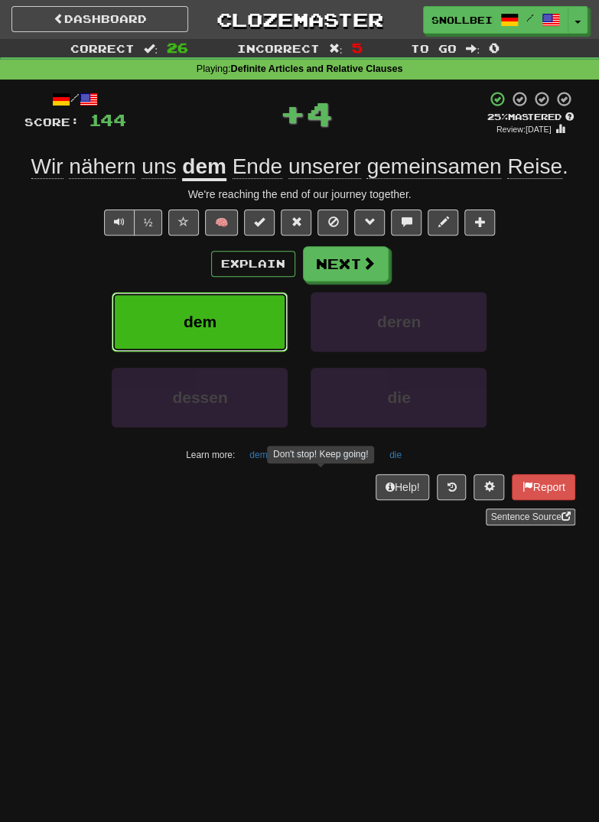
click at [201, 327] on span "dem" at bounding box center [200, 322] width 33 height 18
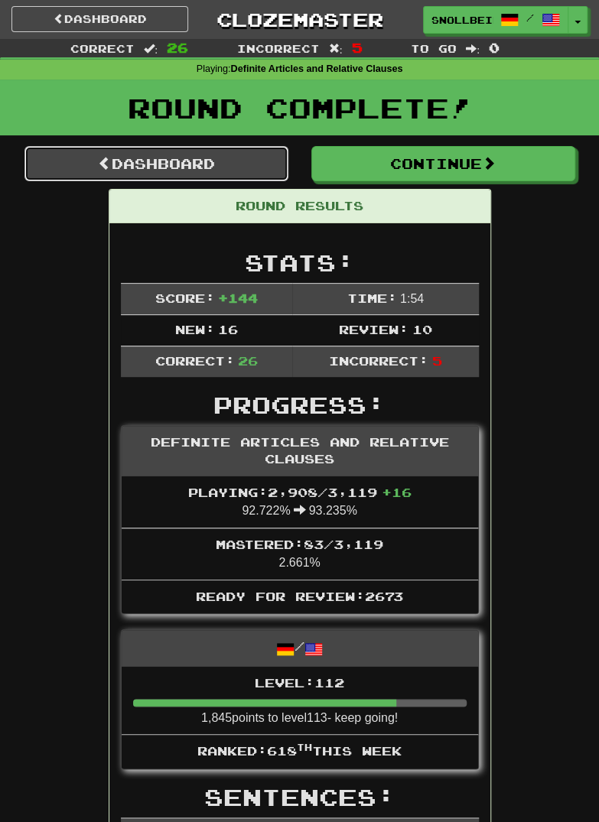
click at [155, 165] on link "Dashboard" at bounding box center [156, 163] width 264 height 35
